Goal: Transaction & Acquisition: Download file/media

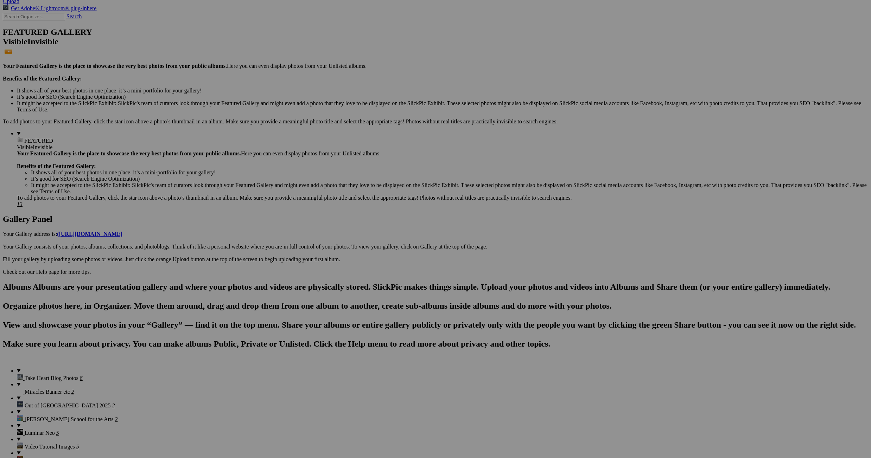
scroll to position [162, 0]
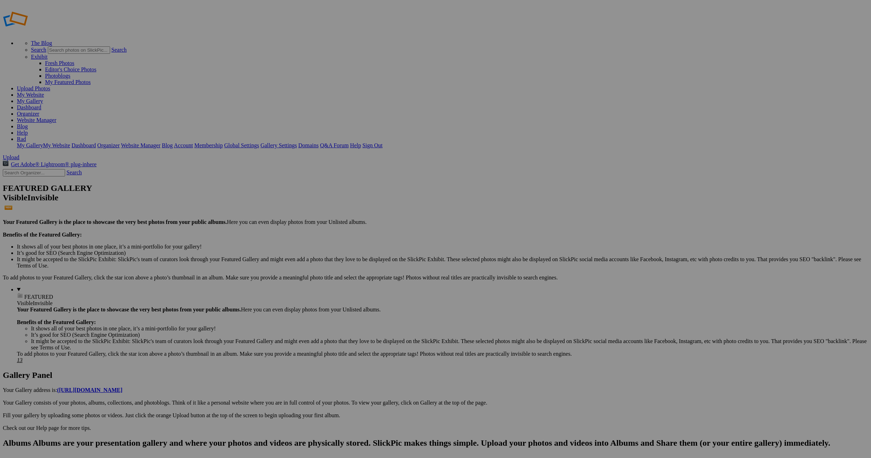
scroll to position [5, 0]
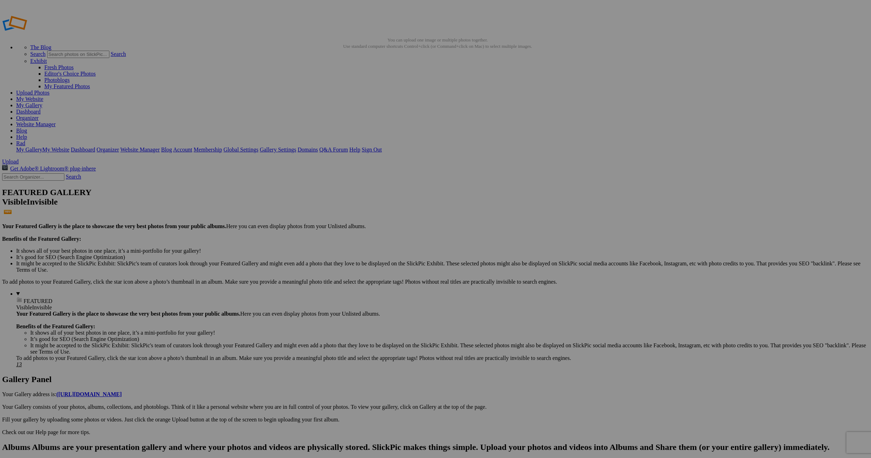
scroll to position [0, 0]
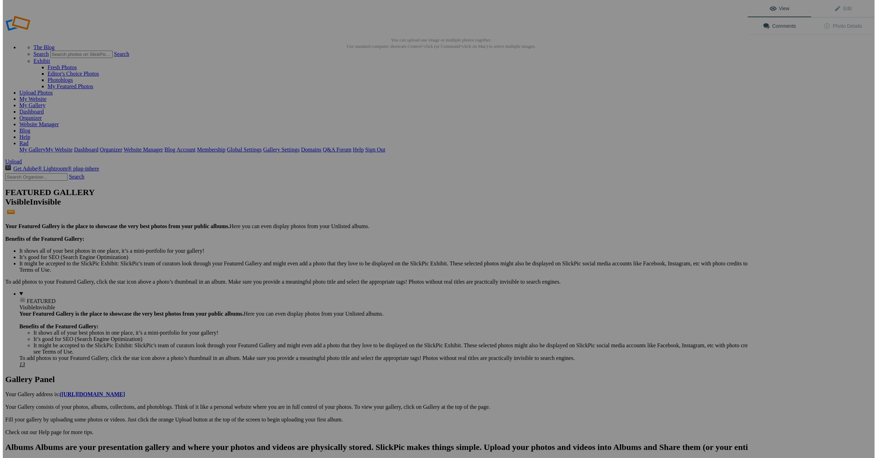
scroll to position [0, 0]
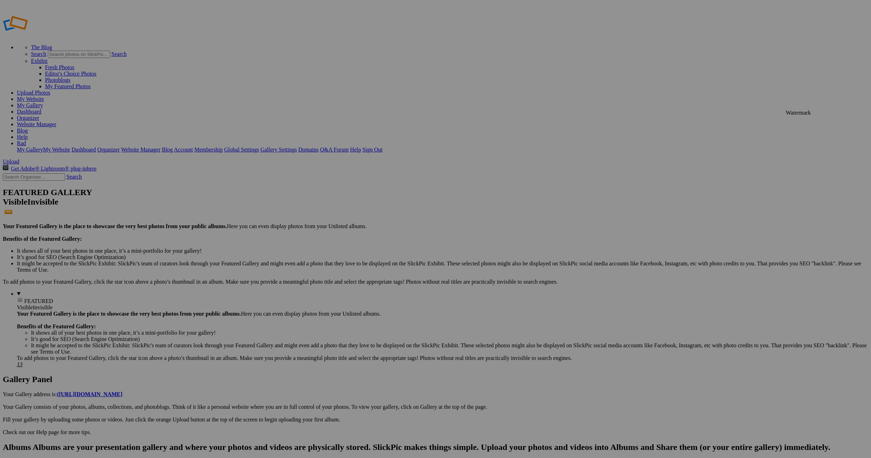
scroll to position [5, 0]
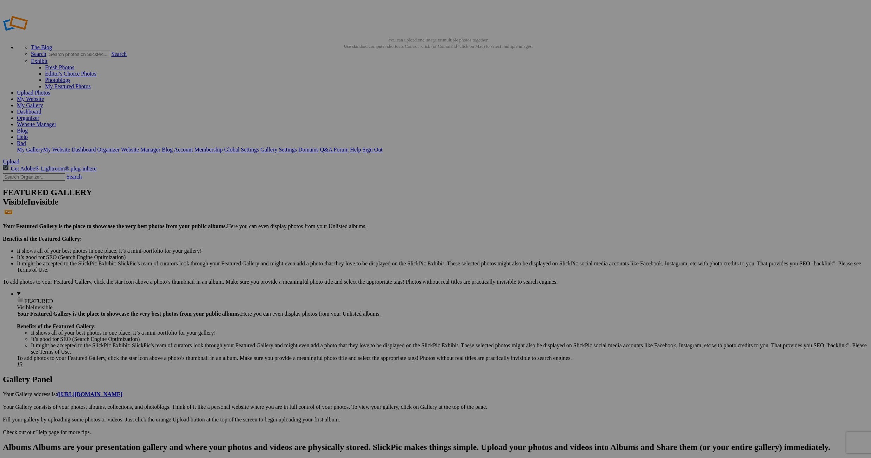
drag, startPoint x: 766, startPoint y: 145, endPoint x: 768, endPoint y: 141, distance: 4.5
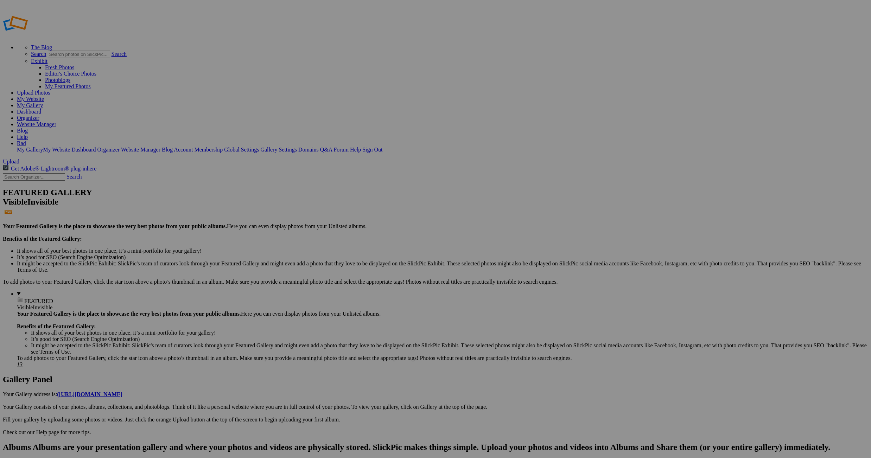
scroll to position [5, 0]
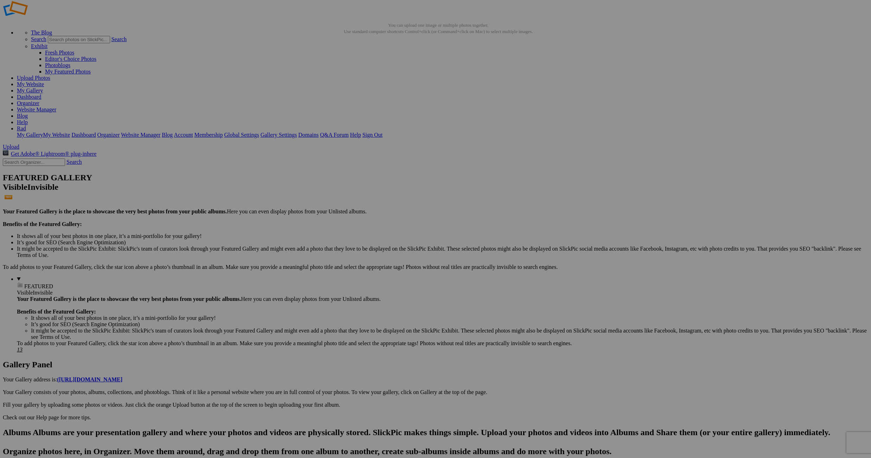
scroll to position [15, 0]
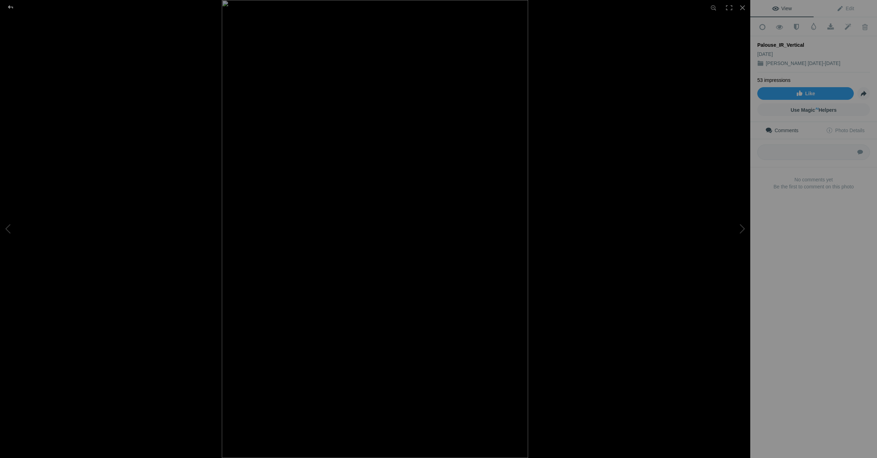
click at [8, 6] on div at bounding box center [10, 7] width 25 height 14
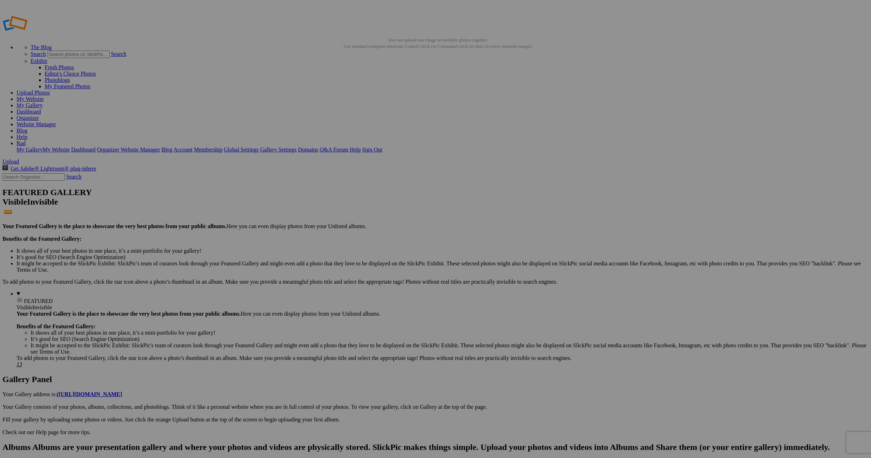
scroll to position [0, 0]
